Goal: Use online tool/utility: Use online tool/utility

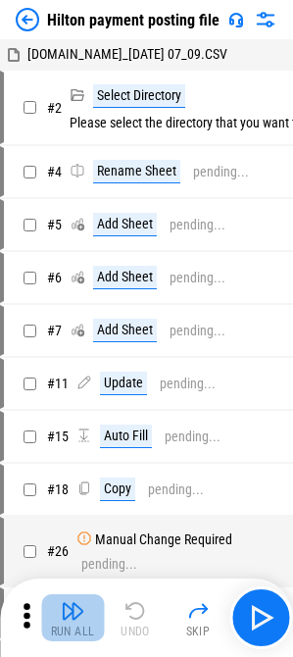
click at [86, 632] on div "Run All" at bounding box center [73, 631] width 44 height 12
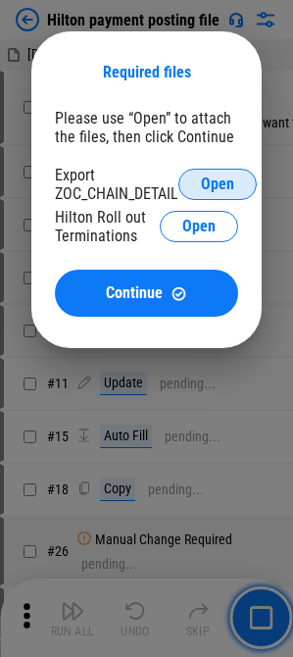
click at [224, 176] on span "Open" at bounding box center [217, 184] width 33 height 16
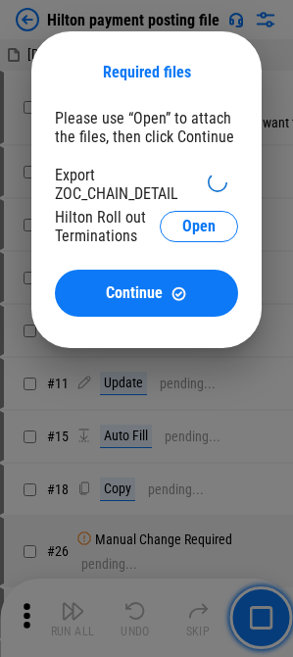
click at [238, 165] on div "Required files Please use “Open” to attach the files, then click Continue Expor…" at bounding box center [146, 189] width 230 height 317
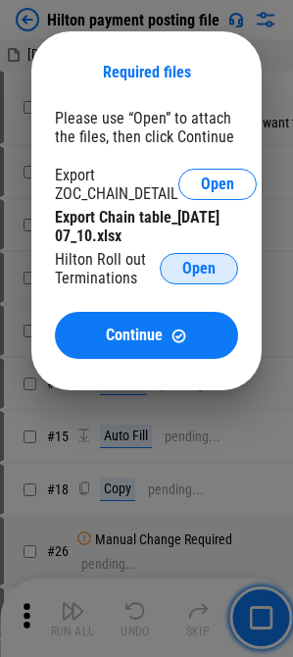
click at [202, 257] on button "Open" at bounding box center [199, 268] width 78 height 31
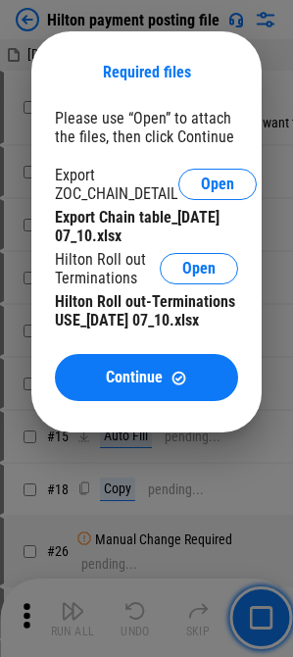
click at [157, 351] on div "Please use “Open” to attach the files, then click Continue Export ZOC_CHAIN_DET…" at bounding box center [146, 255] width 183 height 292
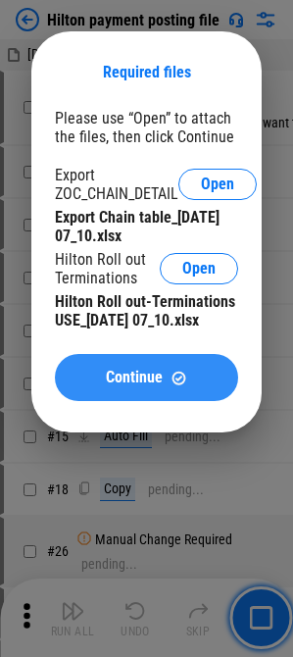
click at [154, 385] on span "Continue" at bounding box center [134, 377] width 57 height 16
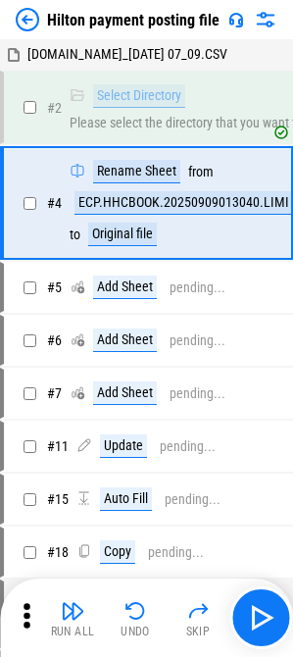
click at [52, 644] on div "Run All Undo Skip" at bounding box center [148, 617] width 273 height 63
click at [73, 642] on div "Run All Undo Skip" at bounding box center [148, 617] width 273 height 63
click at [73, 627] on div "Run All" at bounding box center [73, 631] width 44 height 12
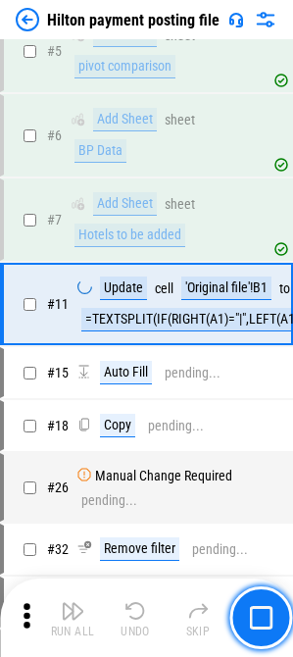
scroll to position [264, 0]
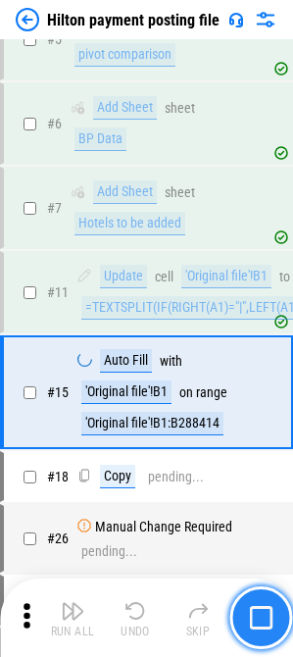
click at [263, 626] on img "button" at bounding box center [261, 618] width 24 height 24
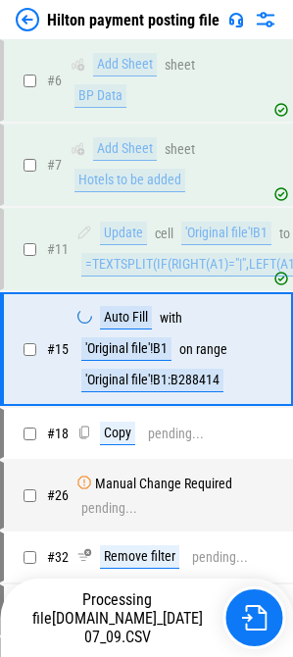
scroll to position [364, 0]
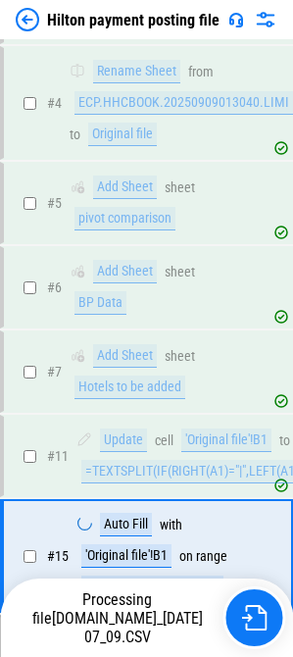
scroll to position [364, 0]
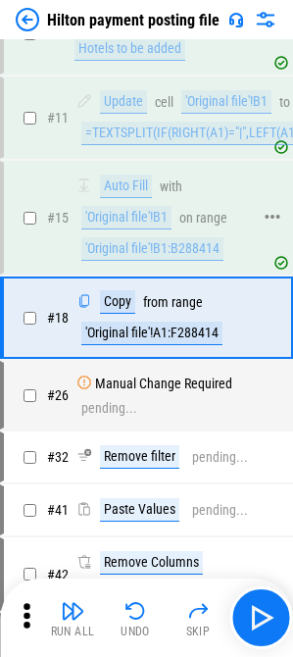
scroll to position [450, 0]
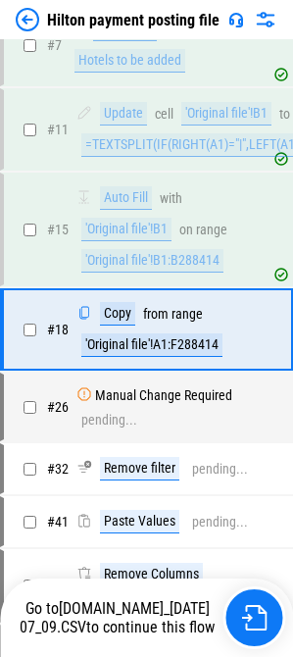
scroll to position [450, 0]
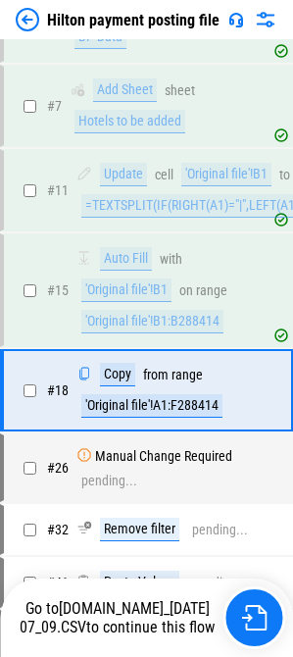
scroll to position [450, 0]
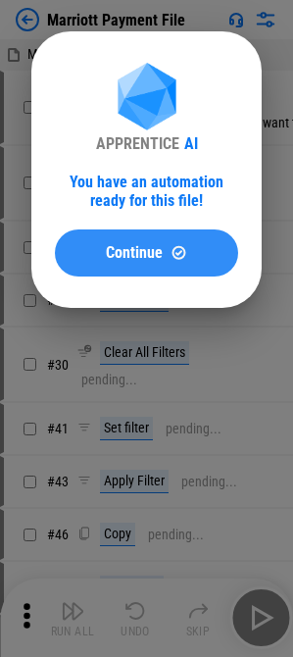
click at [152, 261] on span "Continue" at bounding box center [134, 253] width 57 height 16
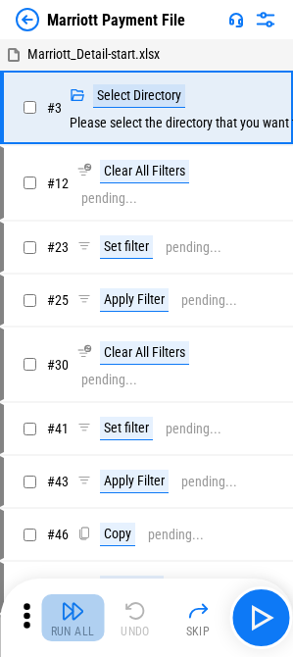
click at [85, 615] on button "Run All" at bounding box center [72, 617] width 63 height 47
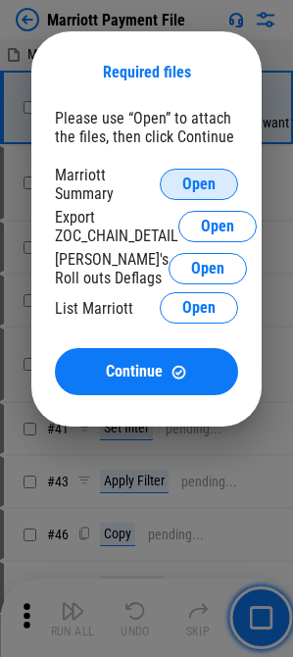
click at [198, 193] on button "Open" at bounding box center [199, 184] width 78 height 31
